Goal: Information Seeking & Learning: Learn about a topic

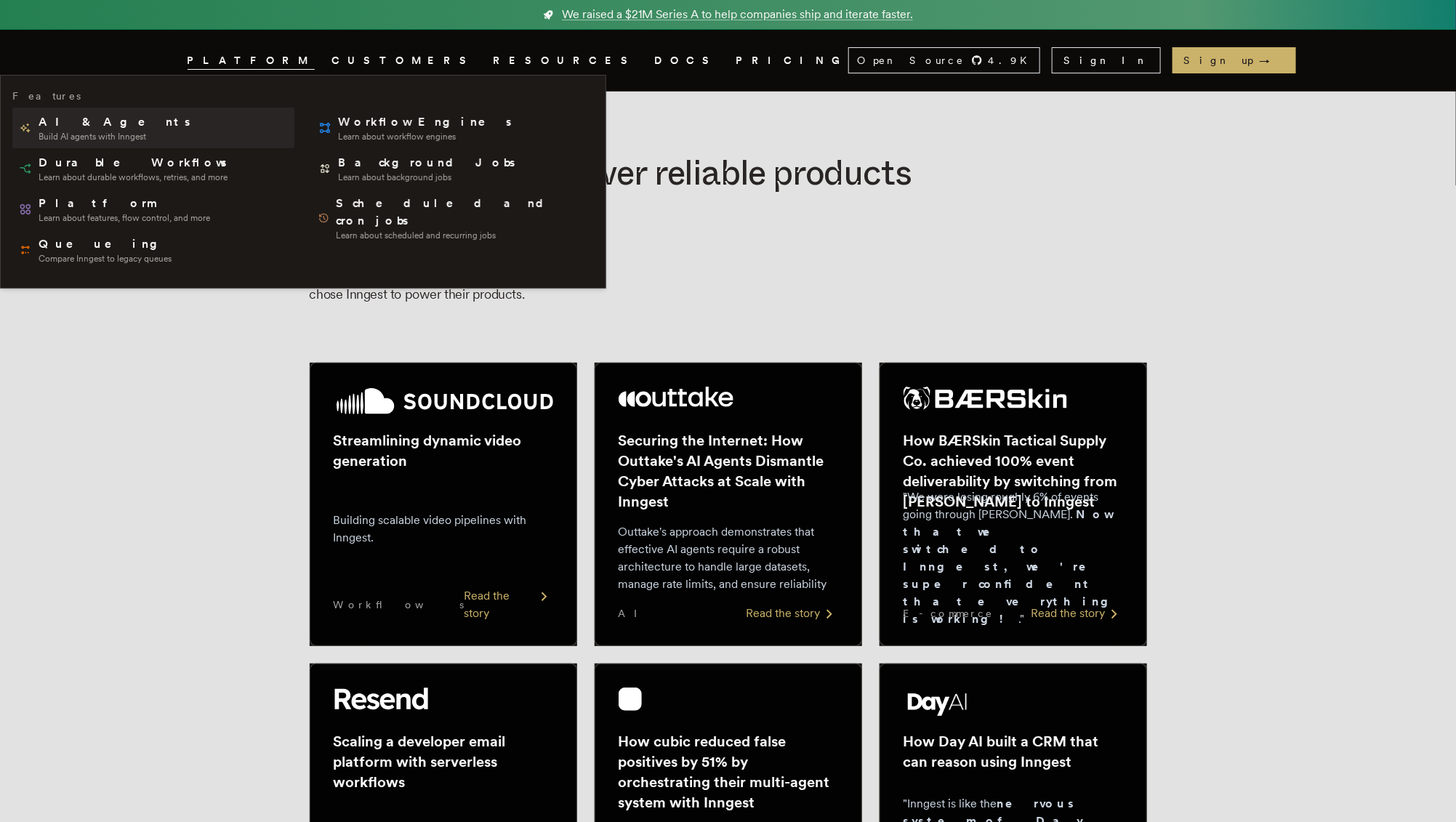
click at [86, 129] on span "AI & Agents" at bounding box center [115, 122] width 154 height 17
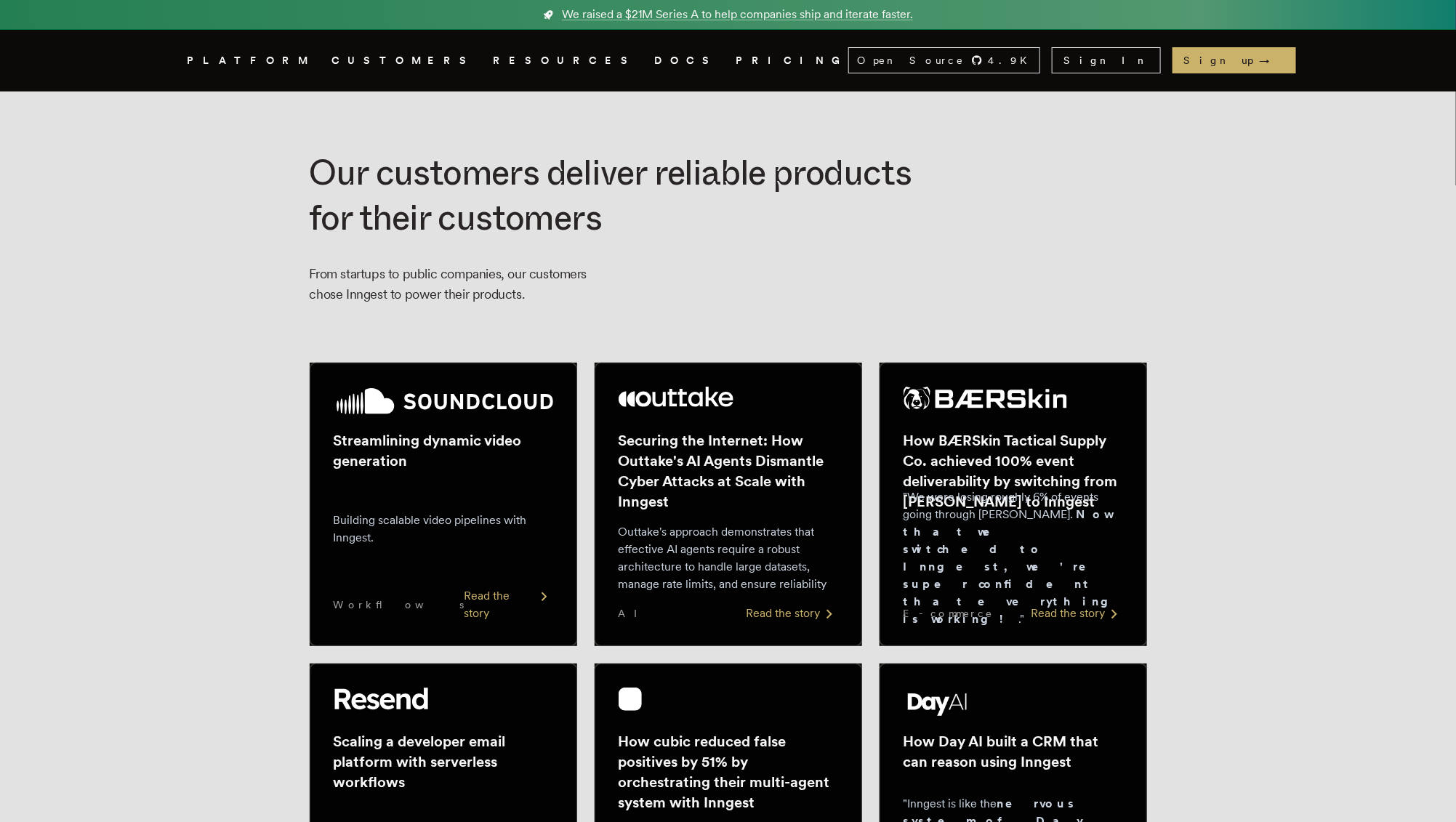
click at [737, 60] on link "PRICING" at bounding box center [792, 60] width 112 height 18
